Goal: Navigation & Orientation: Find specific page/section

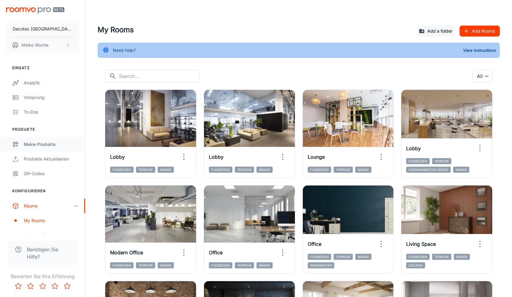
click at [46, 141] on div "Meine Produkte" at bounding box center [51, 144] width 55 height 7
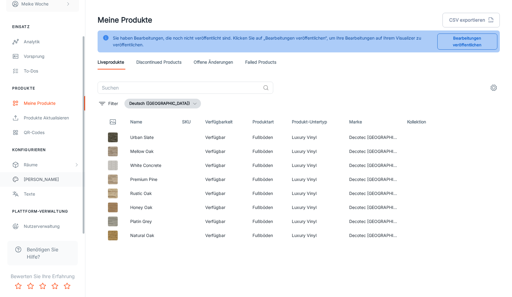
scroll to position [41, 0]
click at [42, 163] on div "Räume" at bounding box center [49, 165] width 50 height 7
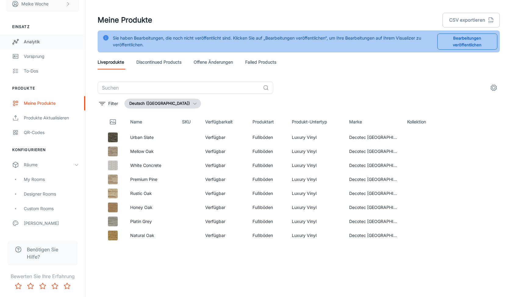
click at [34, 42] on div "Analytik" at bounding box center [51, 41] width 55 height 7
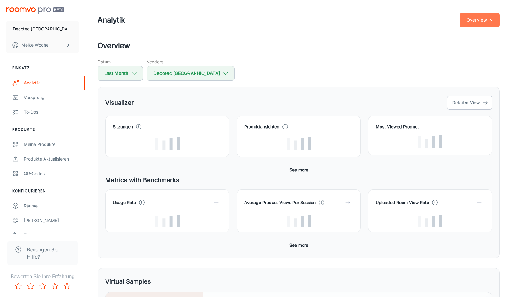
click at [479, 23] on button "Overview" at bounding box center [480, 20] width 40 height 15
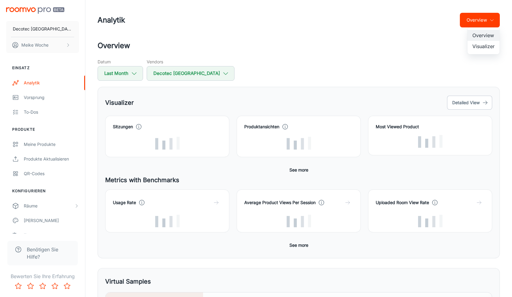
click at [479, 48] on li "Visualizer" at bounding box center [483, 46] width 32 height 11
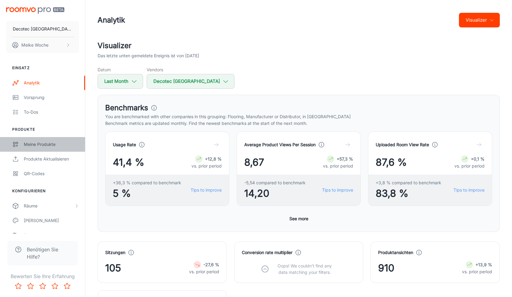
click at [36, 141] on div "Meine Produkte" at bounding box center [51, 144] width 55 height 7
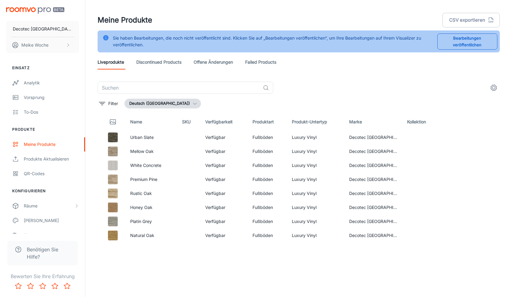
click at [171, 63] on link "Discontinued Products" at bounding box center [158, 62] width 45 height 15
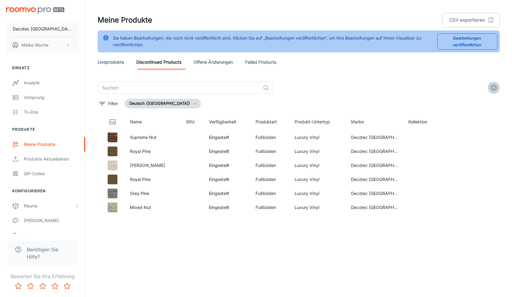
click at [493, 88] on icon "settings" at bounding box center [493, 87] width 7 height 7
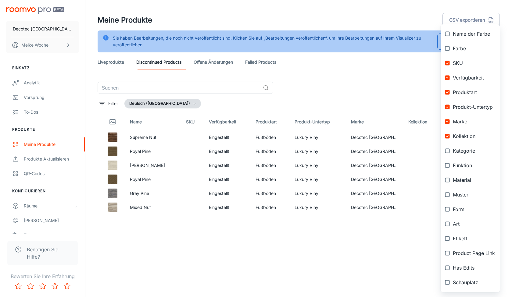
scroll to position [39, 0]
click at [295, 236] on div at bounding box center [256, 148] width 512 height 297
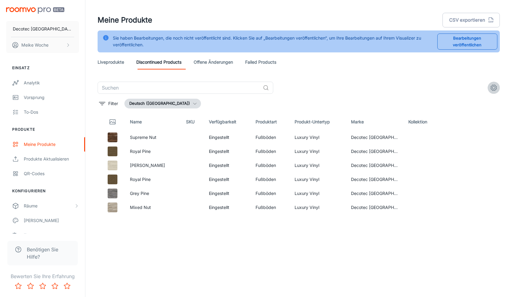
click at [492, 88] on circle "settings" at bounding box center [493, 88] width 3 height 3
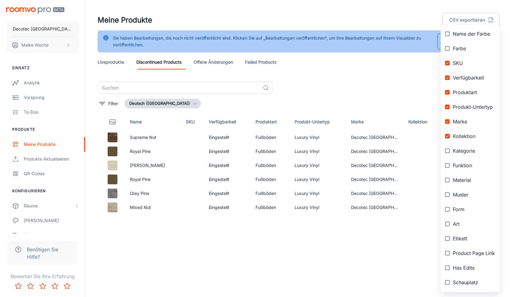
click at [109, 62] on div at bounding box center [256, 148] width 512 height 297
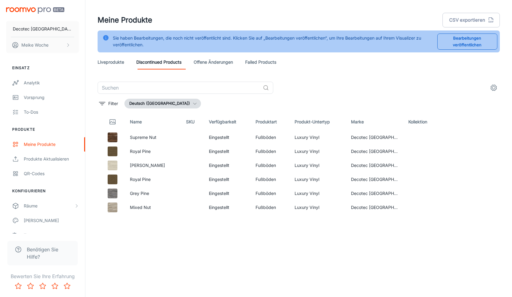
click at [498, 39] on header "Meine Produkte CSV exportieren Sie haben Bearbeitungen, die noch nicht veröffen…" at bounding box center [298, 41] width 417 height 82
click at [488, 39] on button "Bearbeitungen veröffentlichen" at bounding box center [467, 42] width 60 height 16
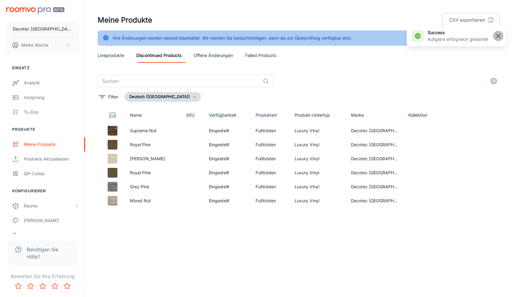
click at [499, 35] on line "button" at bounding box center [498, 36] width 4 height 4
click at [275, 54] on link "Failed Products" at bounding box center [260, 55] width 31 height 15
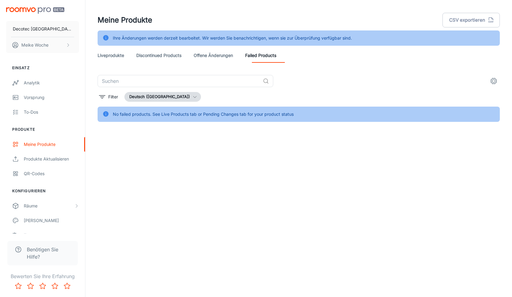
click at [213, 55] on link "offene Änderungen" at bounding box center [213, 55] width 39 height 15
click at [108, 56] on link "Liveprodukte" at bounding box center [111, 55] width 27 height 15
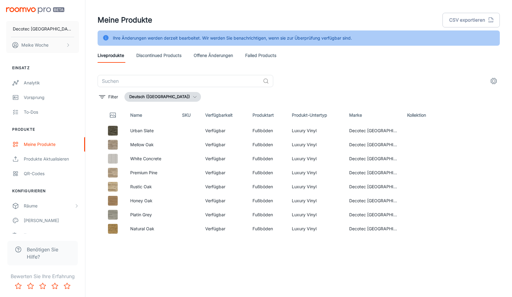
click at [407, 16] on div "Meine Produkte CSV exportieren" at bounding box center [299, 20] width 402 height 16
click at [34, 30] on p "Decotec [GEOGRAPHIC_DATA]" at bounding box center [42, 29] width 59 height 7
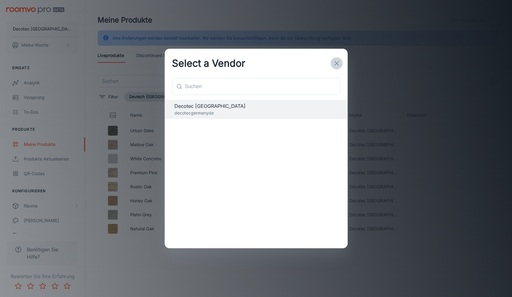
click at [338, 60] on icon "button" at bounding box center [336, 63] width 7 height 7
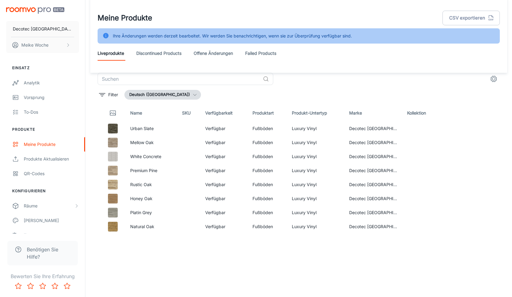
scroll to position [2, 0]
